Goal: Information Seeking & Learning: Learn about a topic

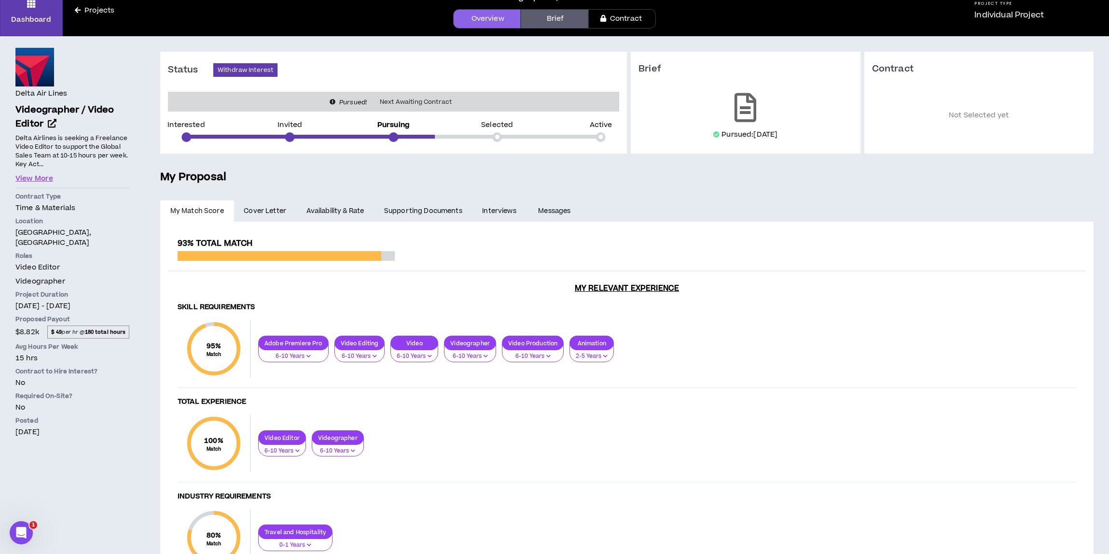
scroll to position [20, 0]
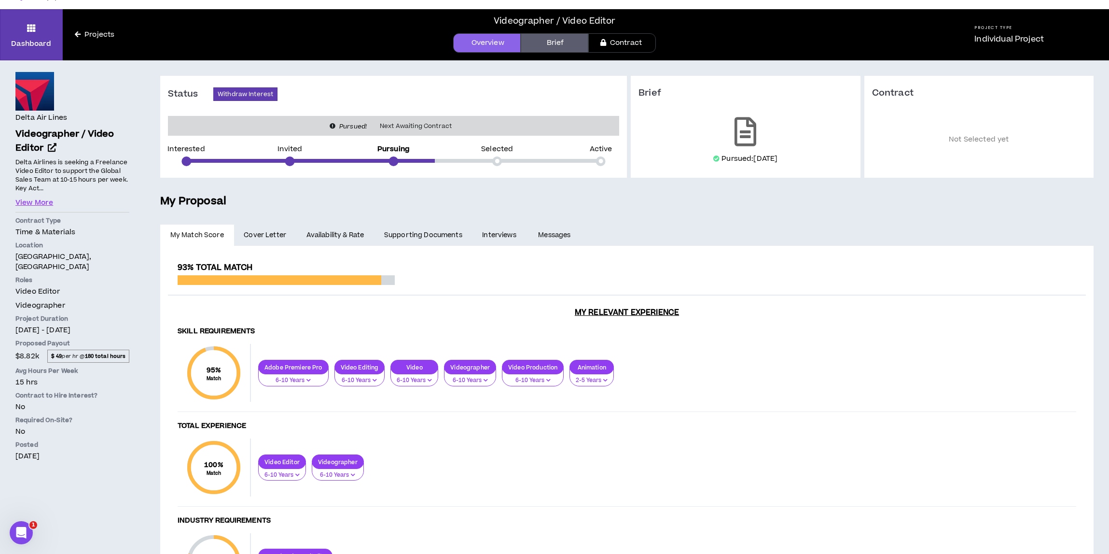
click at [541, 239] on link "Messages" at bounding box center [556, 234] width 55 height 21
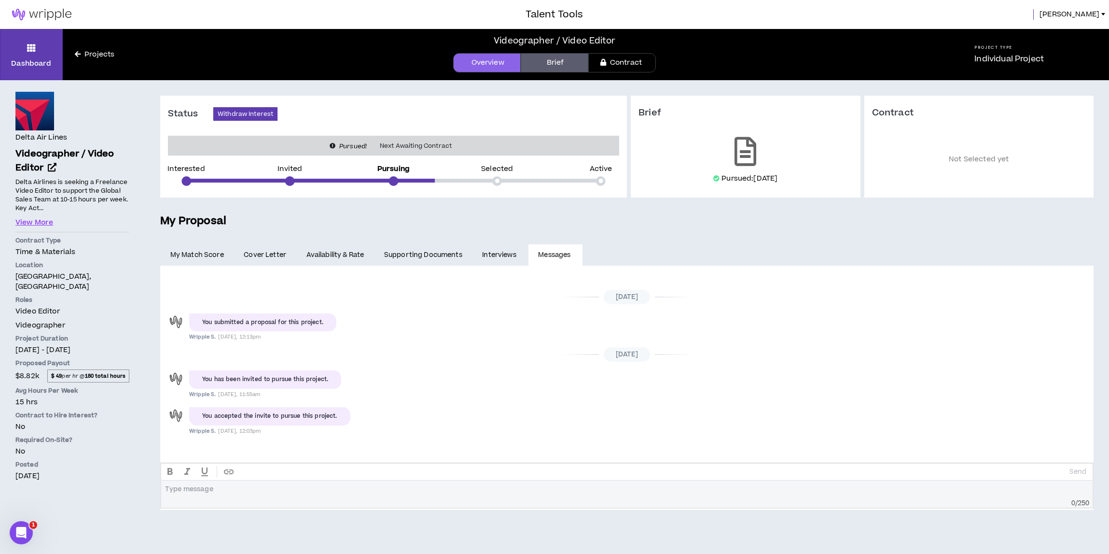
click at [434, 254] on link "Supporting Documents" at bounding box center [423, 254] width 98 height 21
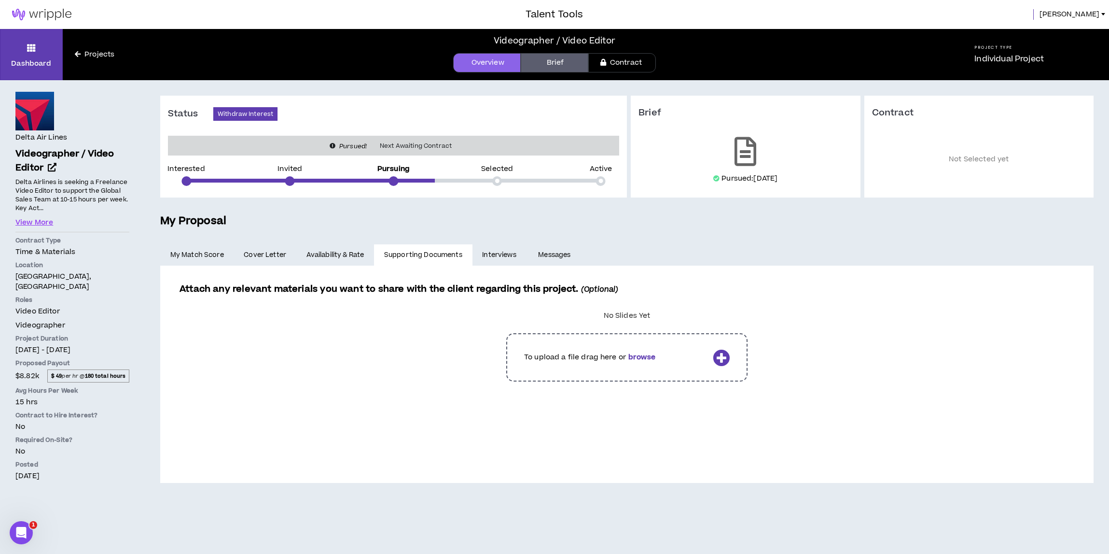
click at [344, 253] on link "Availability & Rate" at bounding box center [335, 254] width 78 height 21
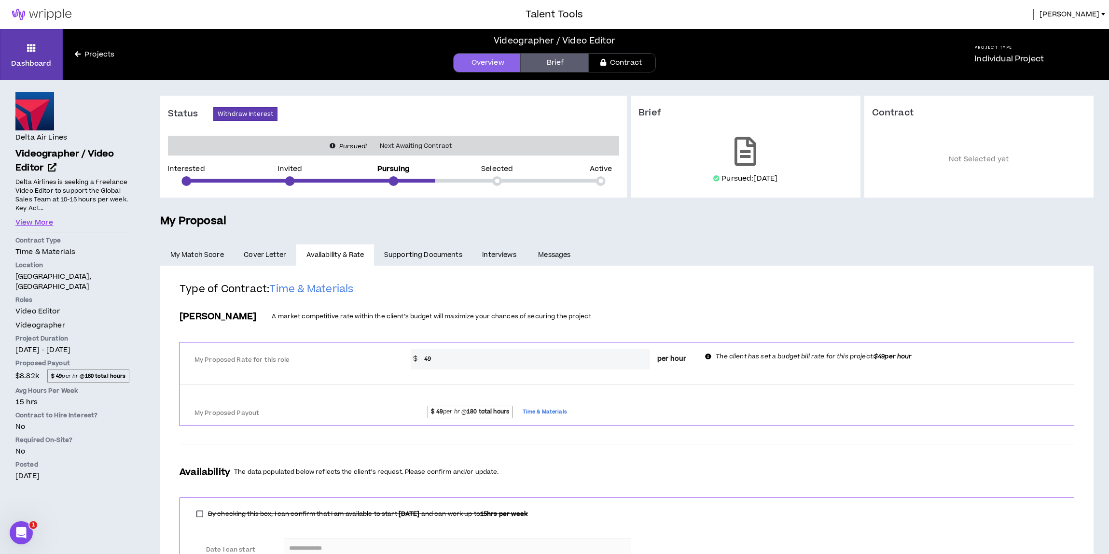
click at [247, 255] on span "Cover Letter" at bounding box center [265, 255] width 42 height 11
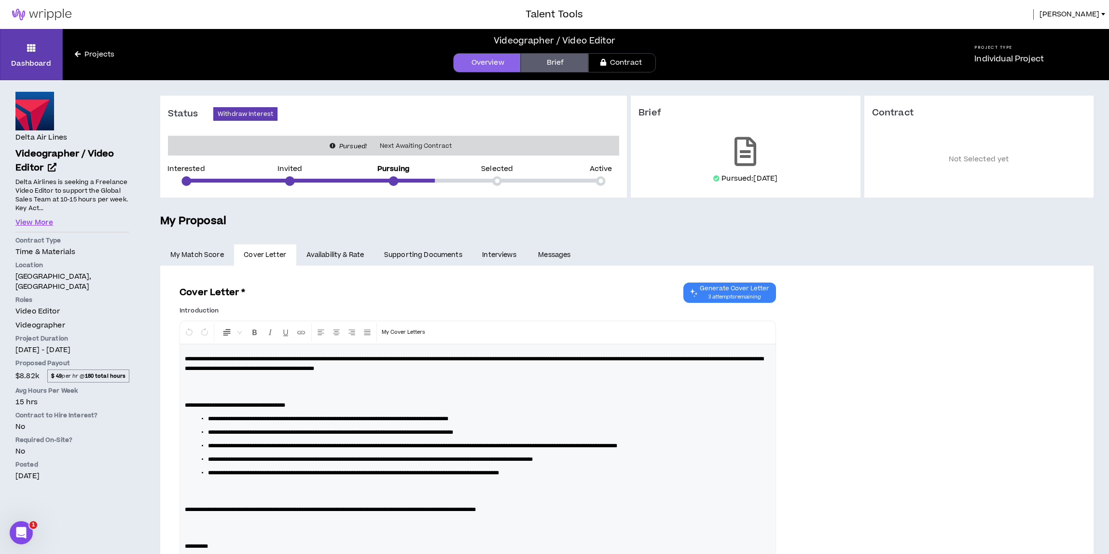
click at [212, 251] on link "My Match Score" at bounding box center [197, 254] width 74 height 21
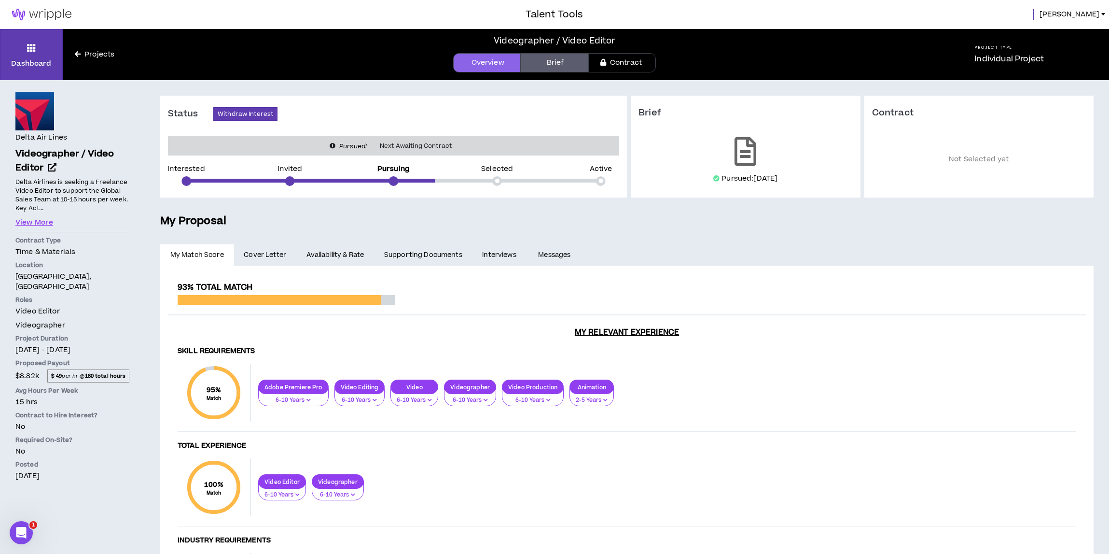
scroll to position [1, 0]
